Goal: Task Accomplishment & Management: Complete application form

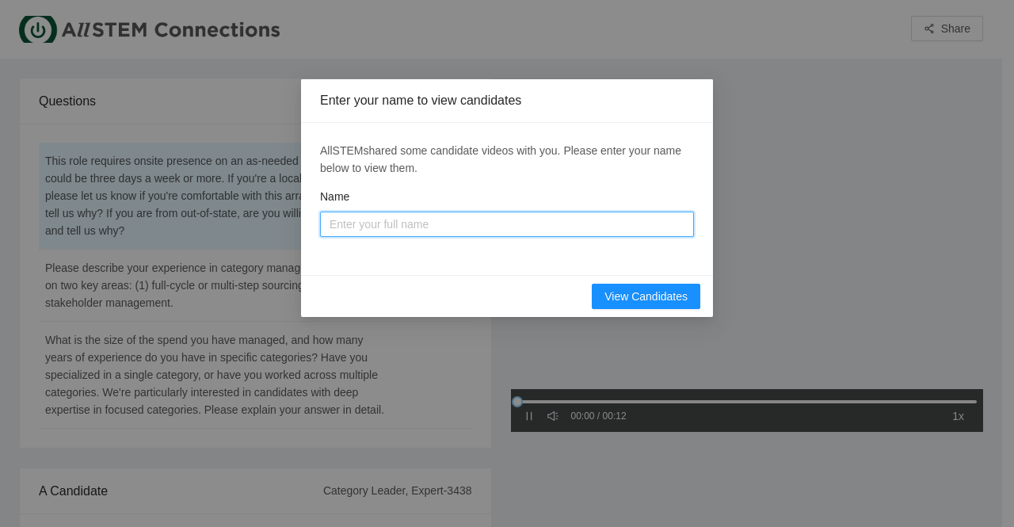
click at [372, 221] on input "Name" at bounding box center [507, 224] width 374 height 25
type input "Hamza Pathan"
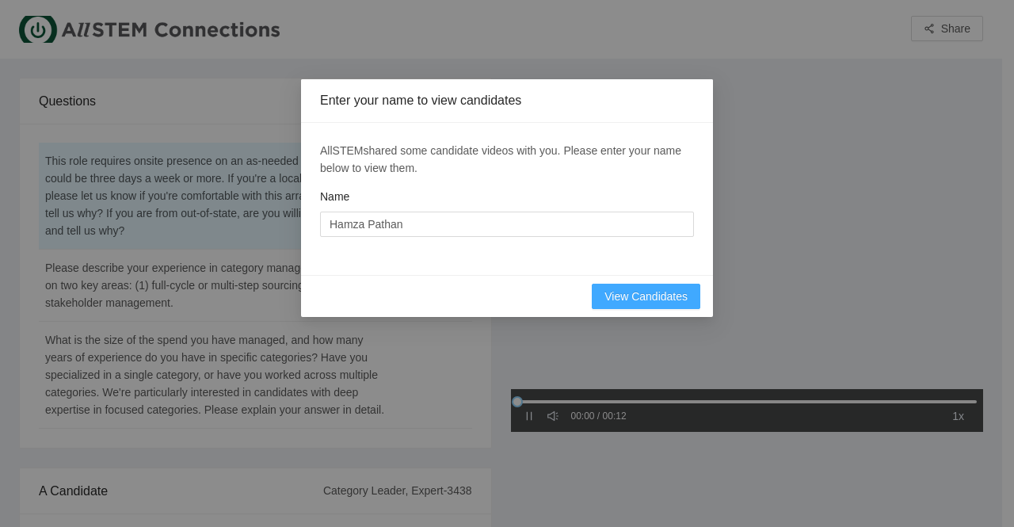
click at [625, 290] on span "View Candidates" at bounding box center [646, 296] width 83 height 17
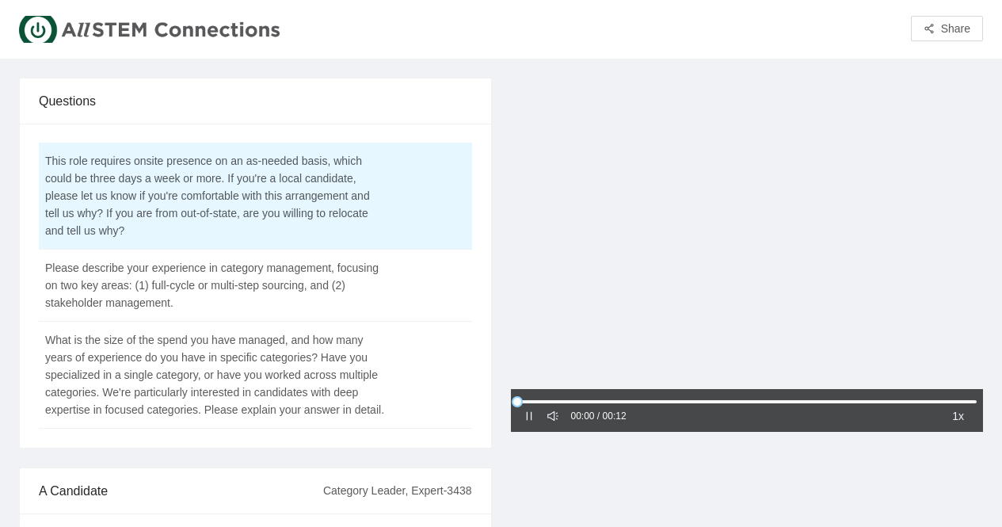
click at [532, 418] on icon "pause" at bounding box center [529, 415] width 11 height 11
click at [532, 418] on icon "caret-right" at bounding box center [529, 415] width 11 height 11
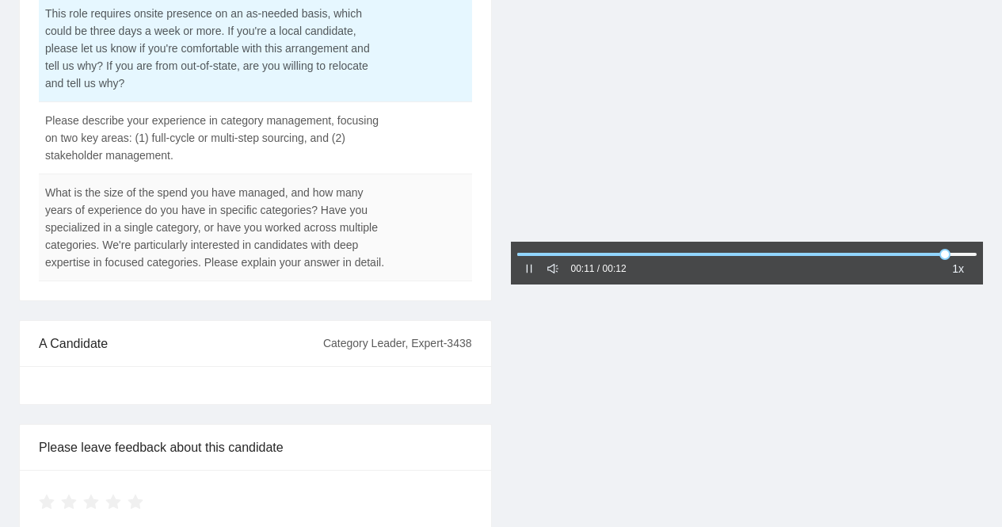
scroll to position [158, 0]
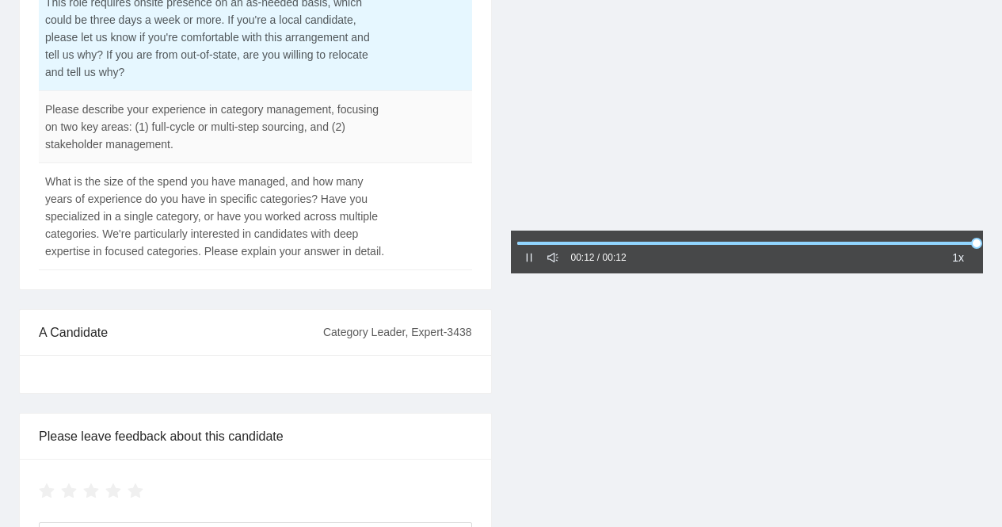
click at [215, 138] on td "Please describe your experience in category management, focusing on two key are…" at bounding box center [216, 127] width 354 height 72
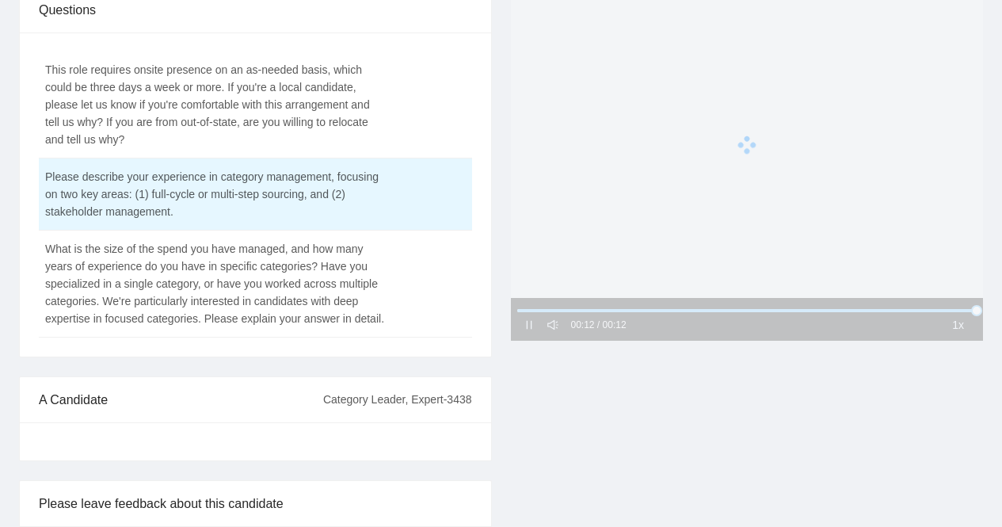
scroll to position [0, 0]
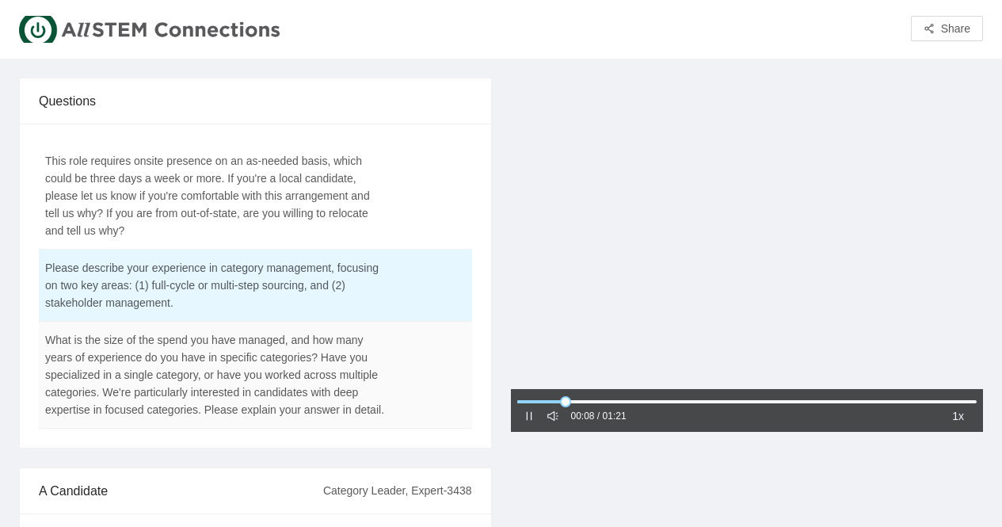
click at [256, 369] on td "What is the size of the spend you have managed, and how many years of experienc…" at bounding box center [216, 375] width 354 height 107
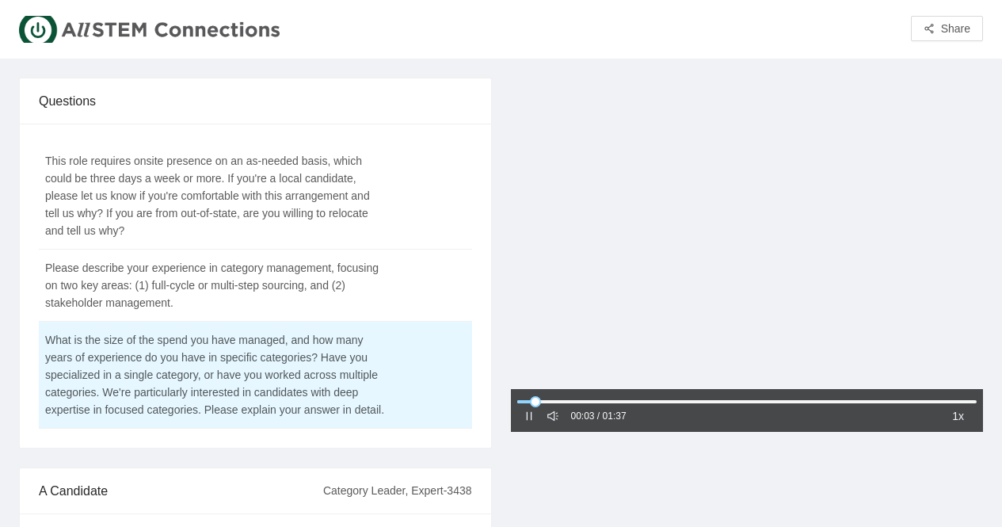
click at [529, 413] on icon "pause" at bounding box center [529, 415] width 11 height 11
